Goal: Information Seeking & Learning: Learn about a topic

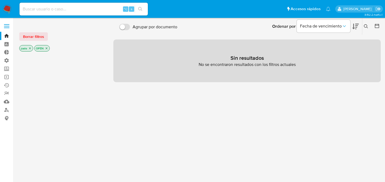
click at [30, 48] on icon "close-filter" at bounding box center [29, 48] width 3 height 3
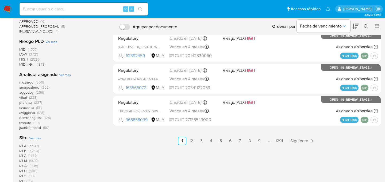
scroll to position [262, 0]
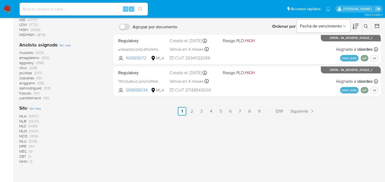
click at [22, 116] on span "MLA" at bounding box center [22, 116] width 7 height 5
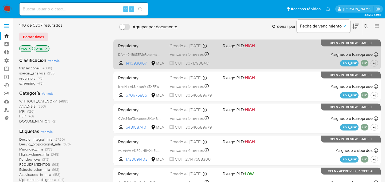
click at [246, 56] on div "Regulatory DAmK0xEf65E72cRyyw1wzIP3 1410930167 MLA Riesgo PLD: HIGH Creado el: …" at bounding box center [247, 54] width 262 height 27
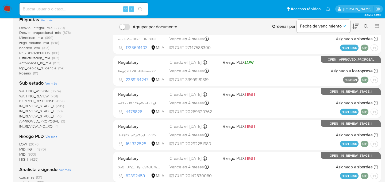
scroll to position [199, 0]
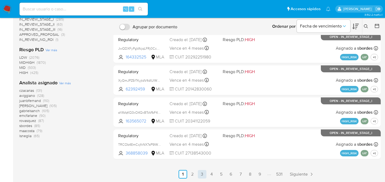
click at [198, 174] on link "3" at bounding box center [202, 174] width 9 height 9
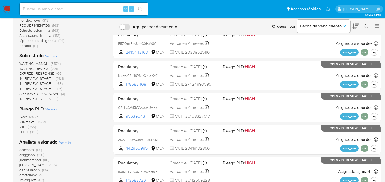
scroll to position [199, 0]
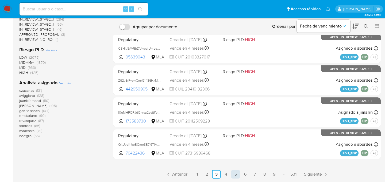
click at [237, 175] on link "5" at bounding box center [235, 174] width 9 height 9
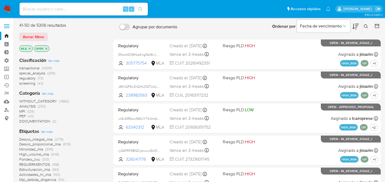
click at [33, 69] on span "transactional" at bounding box center [29, 67] width 20 height 5
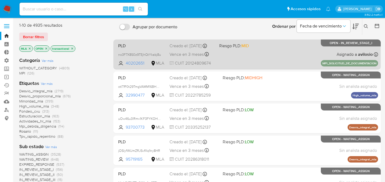
click at [207, 54] on div "Vence en 3 meses Vence el [DATE] 15:05:06" at bounding box center [191, 54] width 45 height 7
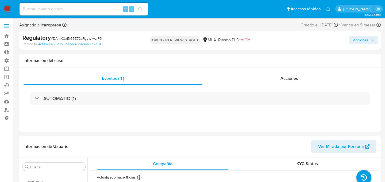
scroll to position [239, 0]
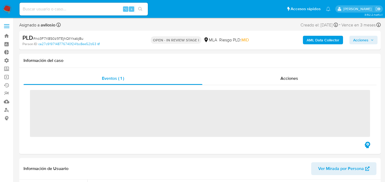
click at [312, 37] on b "AML Data Collector" at bounding box center [322, 40] width 33 height 9
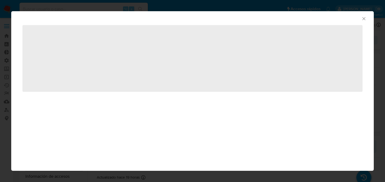
scroll to position [239, 0]
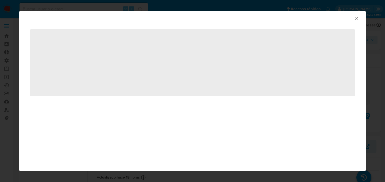
select select "10"
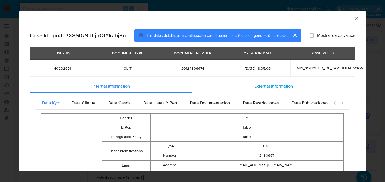
click at [217, 80] on div "External information" at bounding box center [273, 86] width 163 height 13
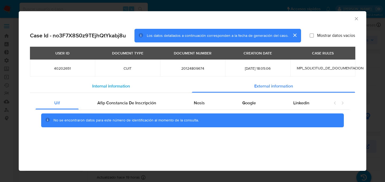
click at [180, 84] on div "Internal information" at bounding box center [111, 86] width 162 height 13
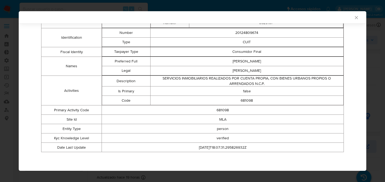
scroll to position [0, 0]
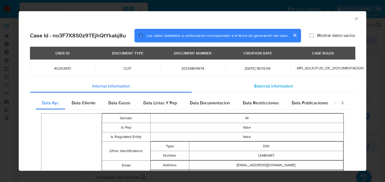
click at [268, 88] on span "External information" at bounding box center [273, 86] width 39 height 6
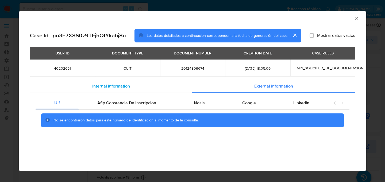
click at [148, 88] on div "Internal information" at bounding box center [111, 86] width 162 height 13
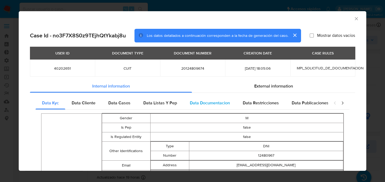
click at [208, 105] on span "Data Documentacion" at bounding box center [210, 103] width 40 height 6
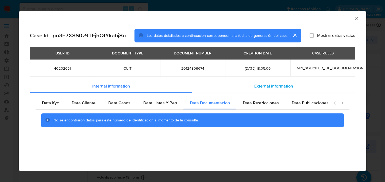
click at [244, 92] on div "External information" at bounding box center [273, 86] width 163 height 13
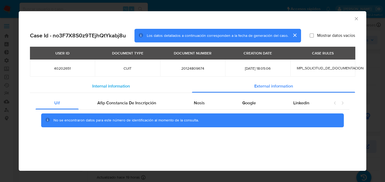
click at [174, 81] on div "Internal information" at bounding box center [111, 86] width 162 height 13
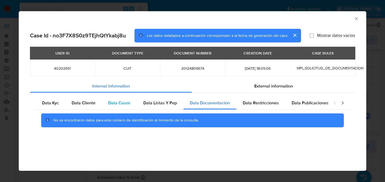
click at [112, 108] on div "Data Casos" at bounding box center [119, 103] width 35 height 13
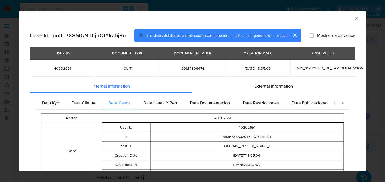
scroll to position [36, 0]
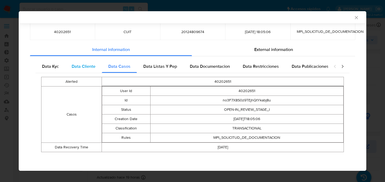
click at [93, 67] on span "Data Cliente" at bounding box center [84, 66] width 24 height 6
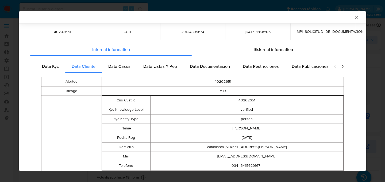
scroll to position [177, 0]
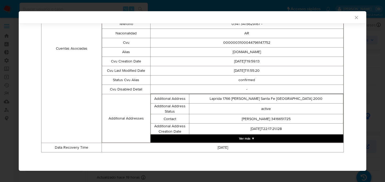
click at [215, 135] on button "Ver más ▼" at bounding box center [246, 139] width 193 height 8
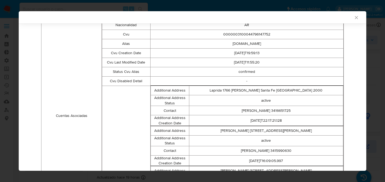
scroll to position [0, 0]
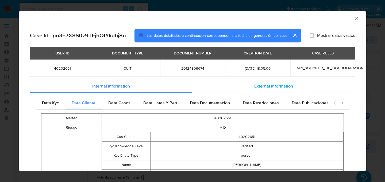
click at [251, 92] on div "External information" at bounding box center [273, 86] width 163 height 13
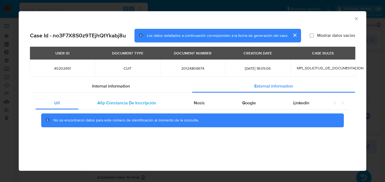
click at [126, 97] on div "Afip Constancia De Inscripción" at bounding box center [127, 103] width 96 height 13
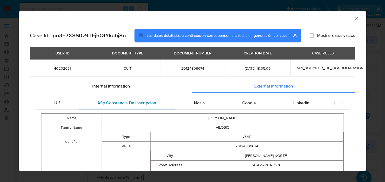
click at [167, 103] on div "Afip Constancia De Inscripción" at bounding box center [127, 103] width 96 height 13
click at [211, 102] on div "Nosis" at bounding box center [199, 103] width 48 height 13
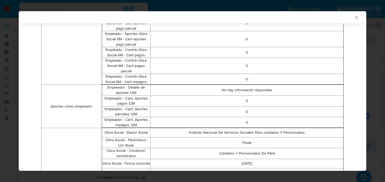
scroll to position [416, 0]
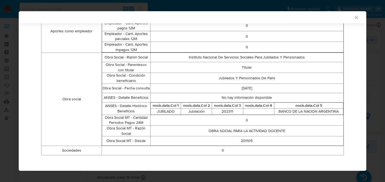
click at [158, 103] on th "nosis.data.Col 1" at bounding box center [165, 106] width 30 height 6
click at [186, 104] on th "nosis.data.Col 2" at bounding box center [196, 106] width 31 height 6
click at [238, 104] on th "nosis.data.Col 3" at bounding box center [227, 106] width 31 height 6
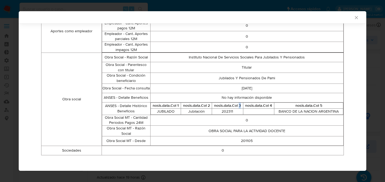
click at [238, 104] on th "nosis.data.Col 3" at bounding box center [227, 106] width 31 height 6
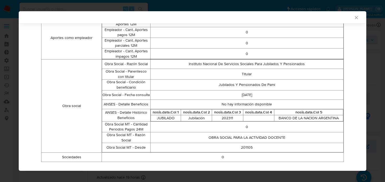
click at [175, 109] on th "nosis.data.Col 1" at bounding box center [165, 112] width 30 height 6
click at [246, 116] on td "closure-recommendation-modal" at bounding box center [258, 118] width 31 height 6
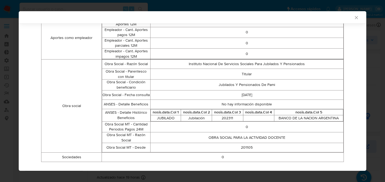
click at [246, 116] on td "closure-recommendation-modal" at bounding box center [258, 118] width 31 height 6
click at [287, 109] on th "nosis.data.Col 5" at bounding box center [308, 112] width 69 height 6
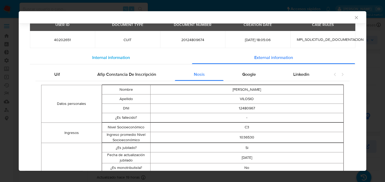
scroll to position [0, 0]
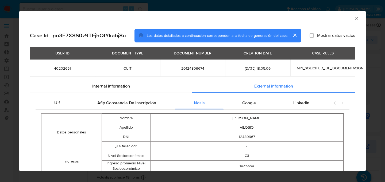
click at [354, 20] on icon "Cerrar ventana" at bounding box center [355, 18] width 5 height 5
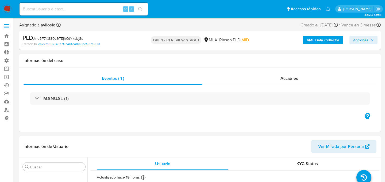
click at [312, 39] on b "AML Data Collector" at bounding box center [322, 40] width 33 height 9
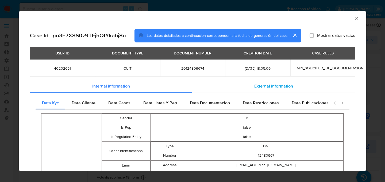
click at [218, 82] on div "External information" at bounding box center [273, 86] width 163 height 13
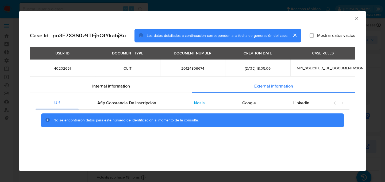
click at [192, 98] on div "Nosis" at bounding box center [199, 103] width 48 height 13
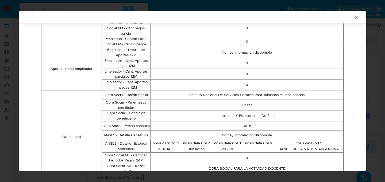
scroll to position [416, 0]
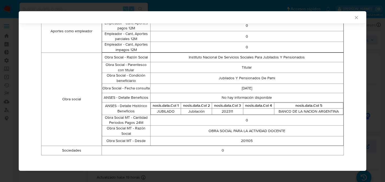
click at [170, 104] on th "nosis.data.Col 1" at bounding box center [165, 106] width 30 height 6
